Goal: Task Accomplishment & Management: Manage account settings

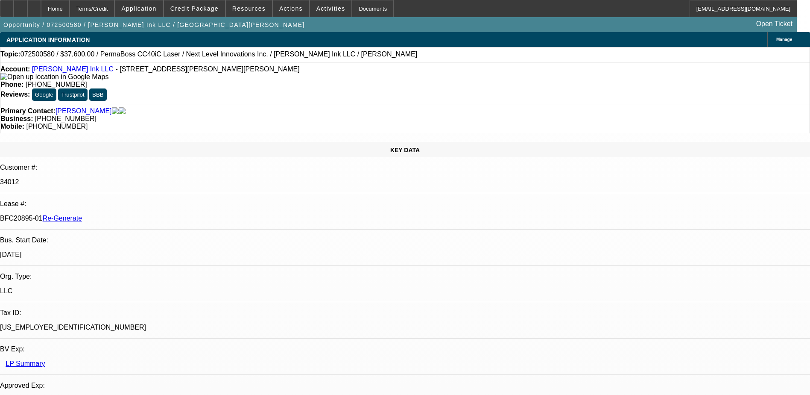
select select "3"
select select "0"
select select "6"
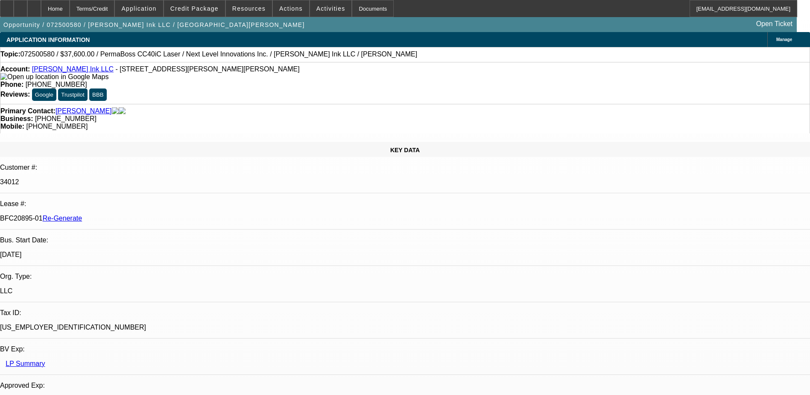
drag, startPoint x: 102, startPoint y: 144, endPoint x: 134, endPoint y: 145, distance: 32.5
click at [134, 214] on p "BFC20895-01 Re-Generate" at bounding box center [405, 218] width 810 height 8
copy p "BFC20895-01"
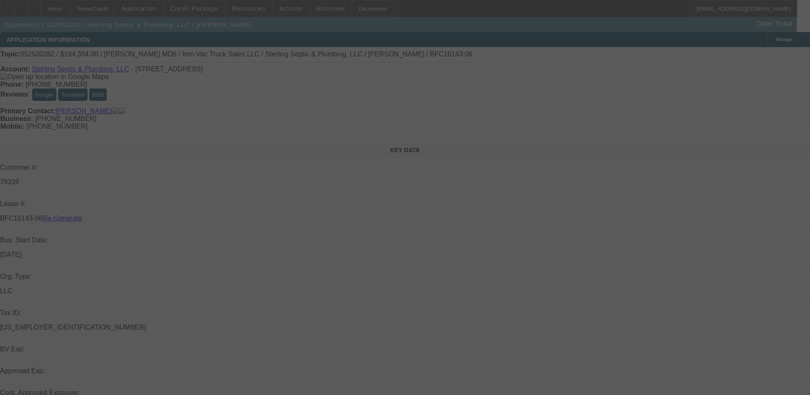
select select "4"
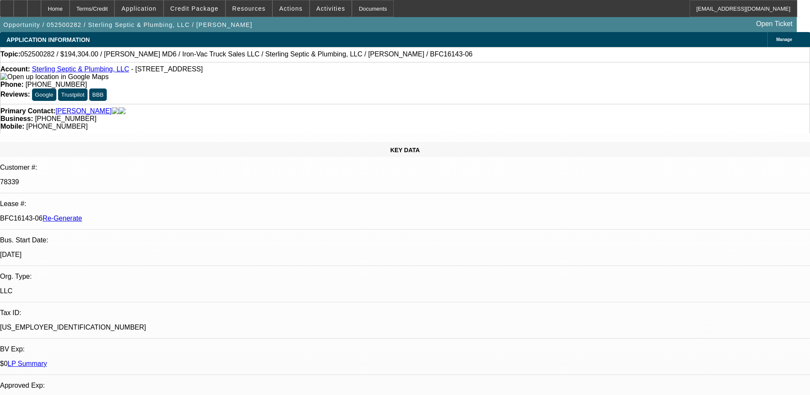
select select "0"
select select "1"
select select "2"
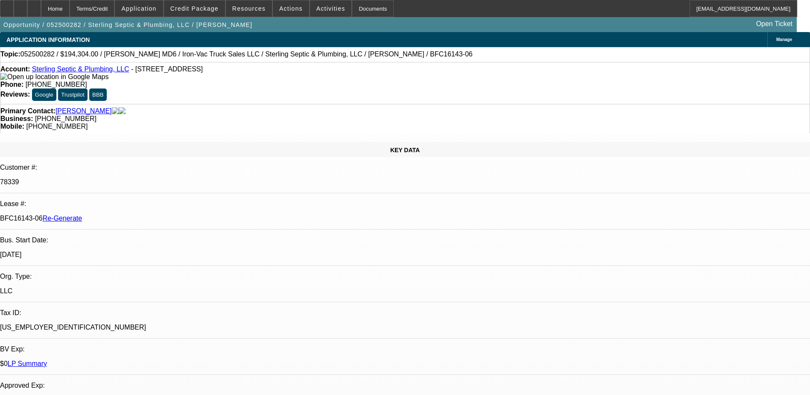
select select "6"
click at [354, 9] on div "Documents" at bounding box center [373, 8] width 42 height 17
click at [107, 214] on p "BFC16143-06 Re-Generate" at bounding box center [405, 218] width 810 height 8
drag, startPoint x: 107, startPoint y: 142, endPoint x: 115, endPoint y: 144, distance: 8.2
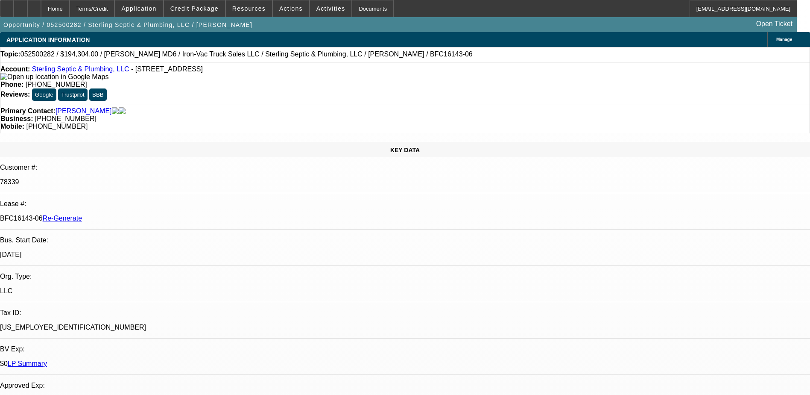
click at [114, 214] on p "BFC16143-06 Re-Generate" at bounding box center [405, 218] width 810 height 8
click at [116, 214] on p "BFC16143-06 Re-Generate" at bounding box center [405, 218] width 810 height 8
drag, startPoint x: 116, startPoint y: 141, endPoint x: 134, endPoint y: 142, distance: 17.5
click at [134, 214] on p "BFC16143-06 Re-Generate" at bounding box center [405, 218] width 810 height 8
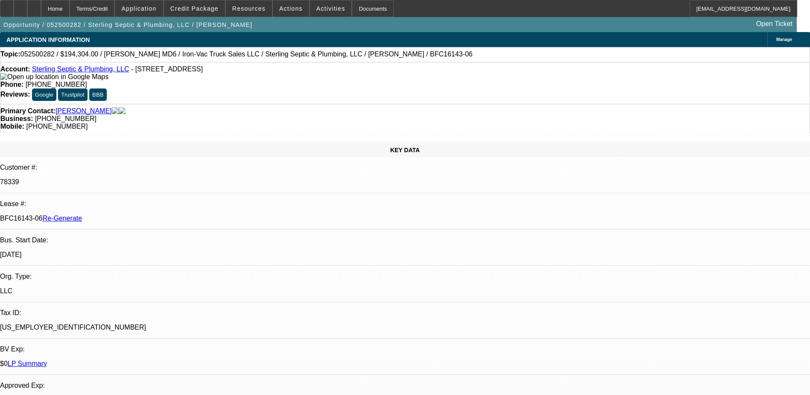
copy p "BFC16143-06"
click at [287, 13] on span at bounding box center [291, 8] width 36 height 21
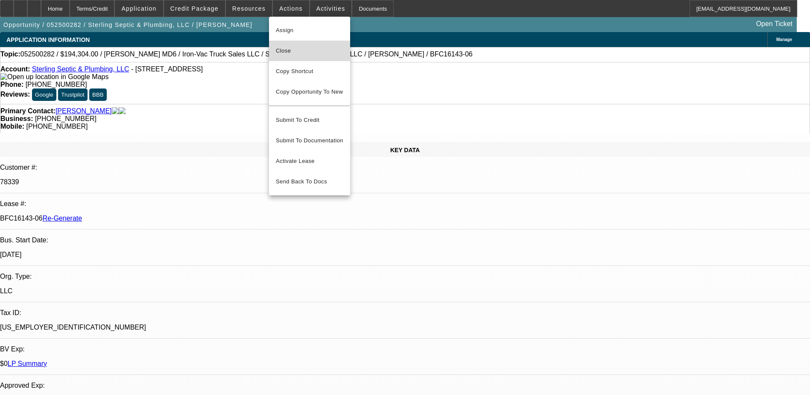
click at [291, 52] on span "Close" at bounding box center [309, 51] width 67 height 10
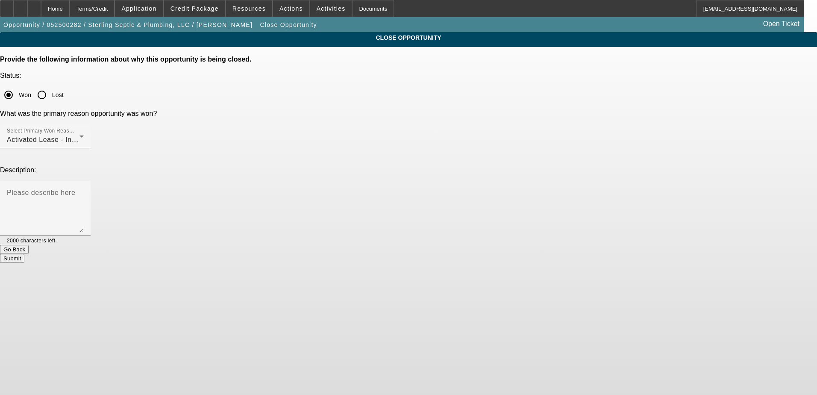
click at [24, 254] on button "Submit" at bounding box center [12, 258] width 24 height 9
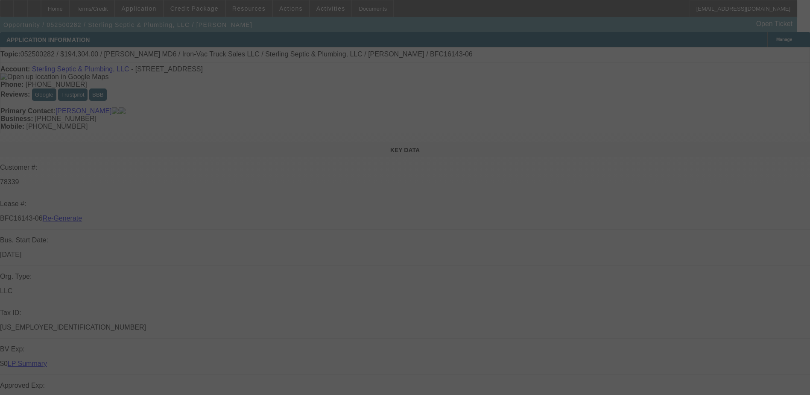
select select "4"
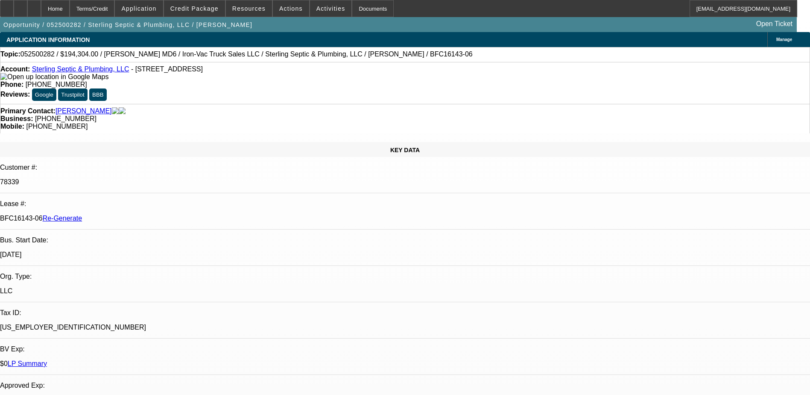
select select "0"
select select "1"
select select "2"
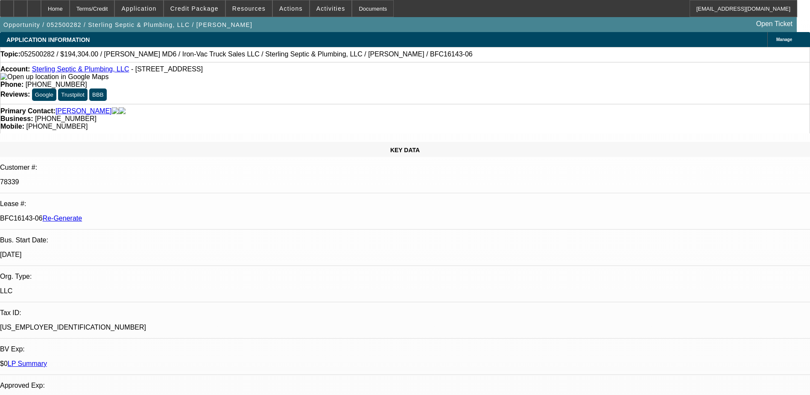
select select "6"
